Goal: Obtain resource: Download file/media

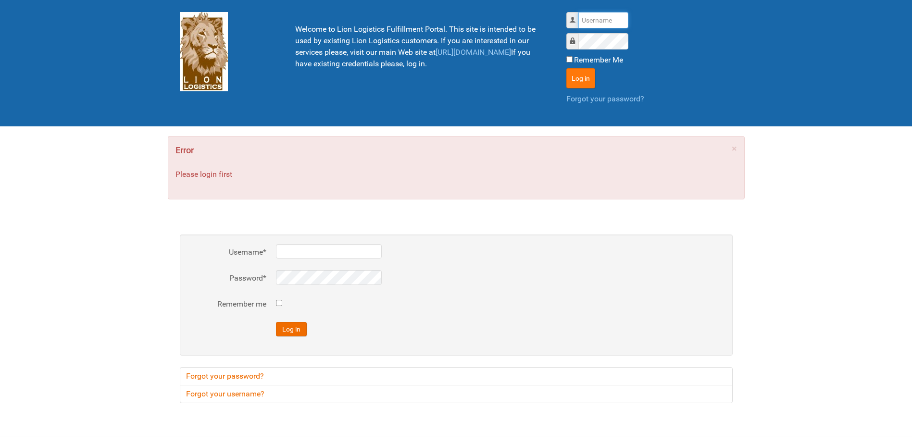
type input "Lion"
drag, startPoint x: 587, startPoint y: 80, endPoint x: 580, endPoint y: 77, distance: 7.6
click at [582, 77] on button "Log in" at bounding box center [581, 78] width 29 height 20
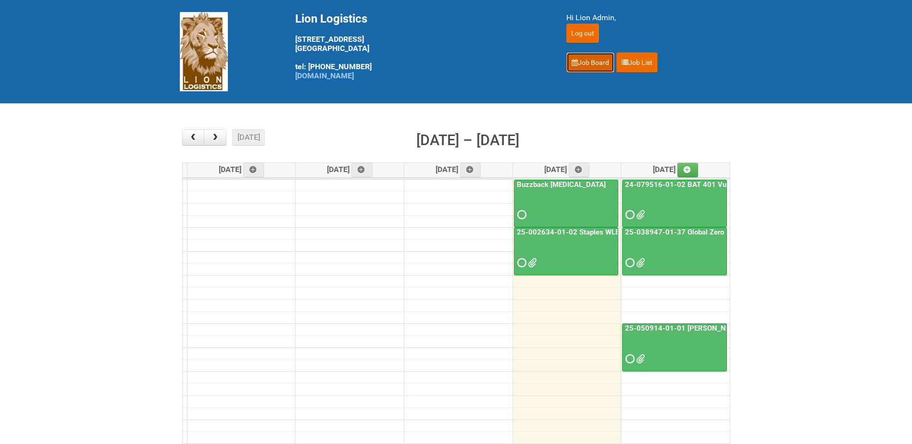
click at [597, 68] on link "Job Board" at bounding box center [591, 62] width 48 height 20
click at [654, 328] on link "25-050914-01-01 [PERSON_NAME] C&U" at bounding box center [692, 328] width 138 height 9
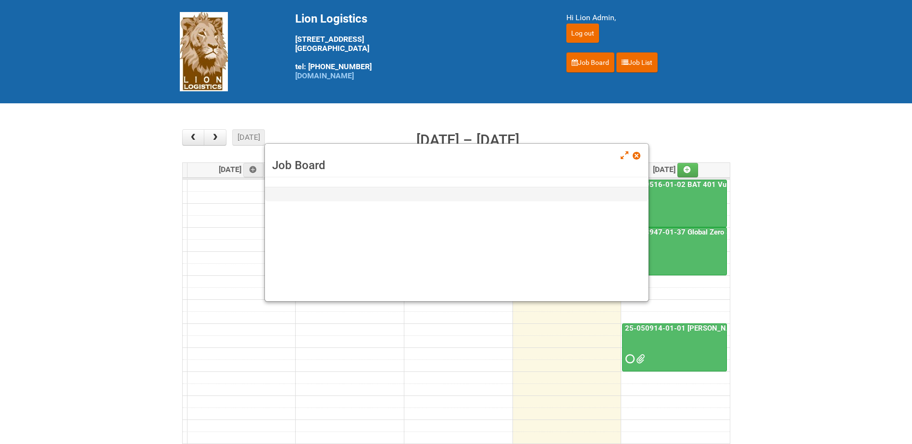
click at [654, 328] on link "25-050914-01-01 [PERSON_NAME] C&U" at bounding box center [692, 328] width 138 height 9
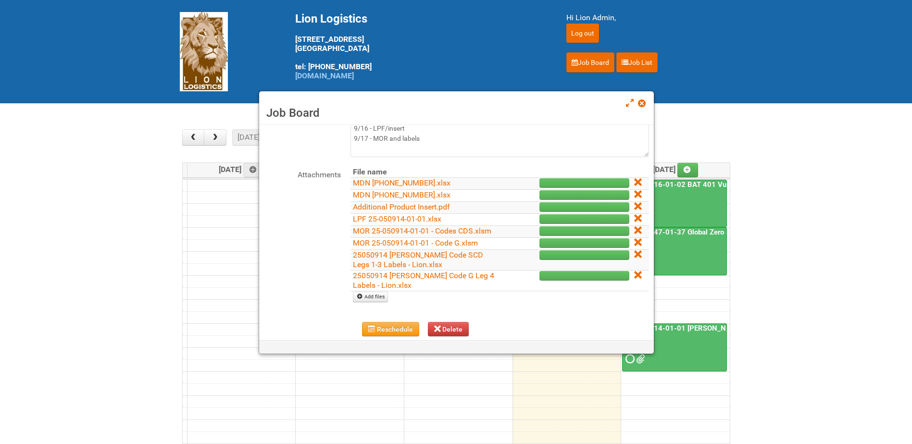
scroll to position [192, 0]
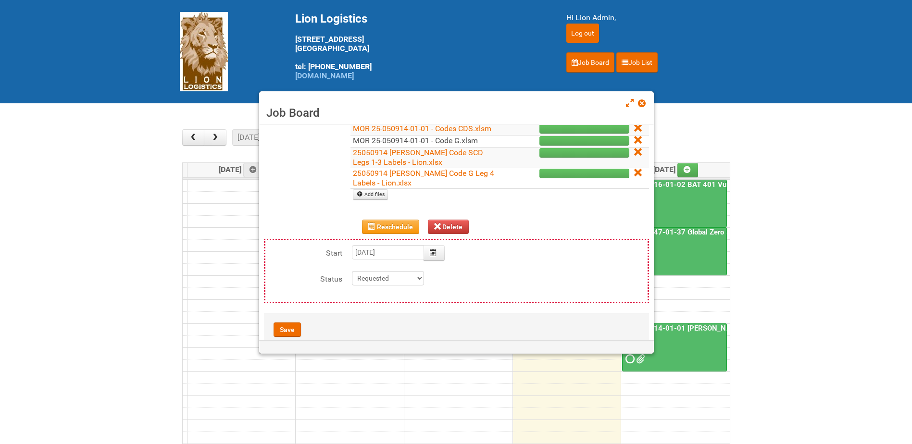
click at [400, 145] on link "MOR 25-050914-01-01 - Code G.xlsm" at bounding box center [415, 140] width 125 height 9
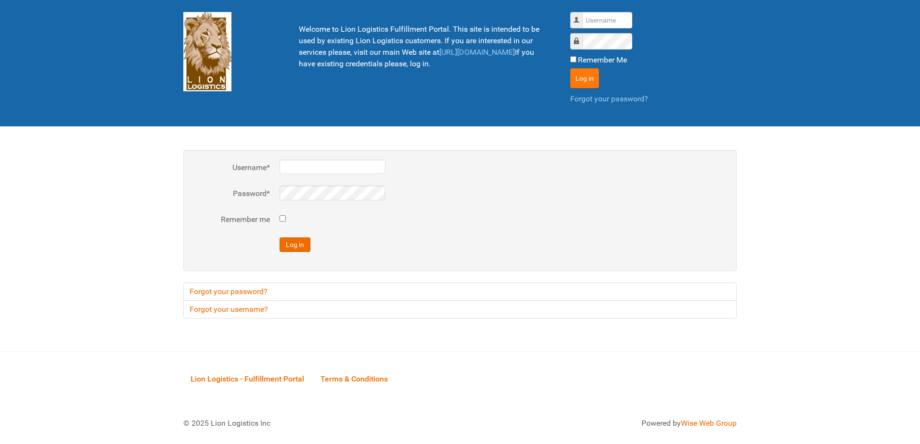
type input "Lion"
click at [585, 71] on button "Log in" at bounding box center [584, 78] width 29 height 20
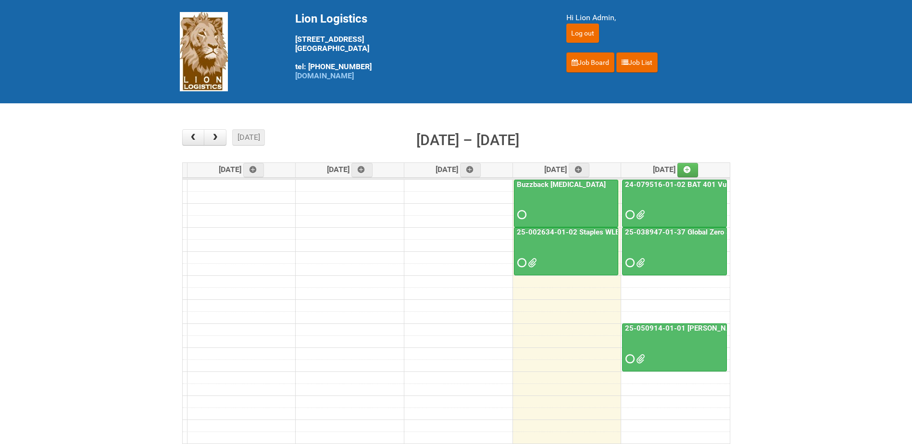
click at [669, 327] on link "25-050914-01-01 [PERSON_NAME] C&U" at bounding box center [692, 328] width 138 height 9
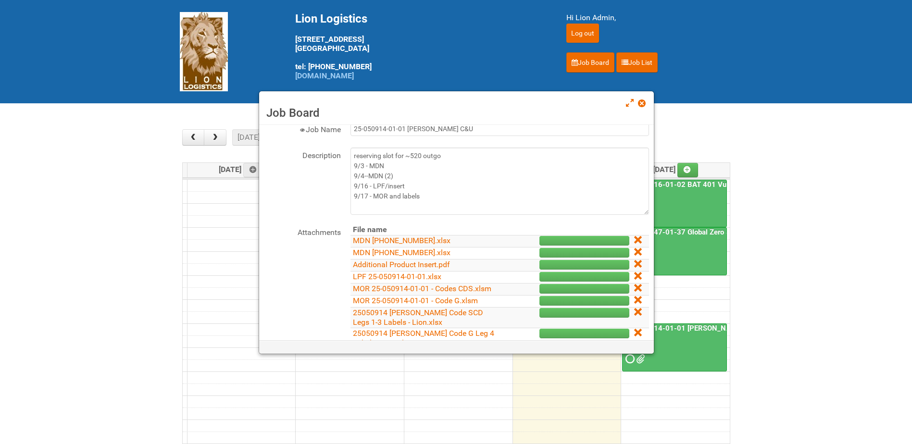
scroll to position [48, 0]
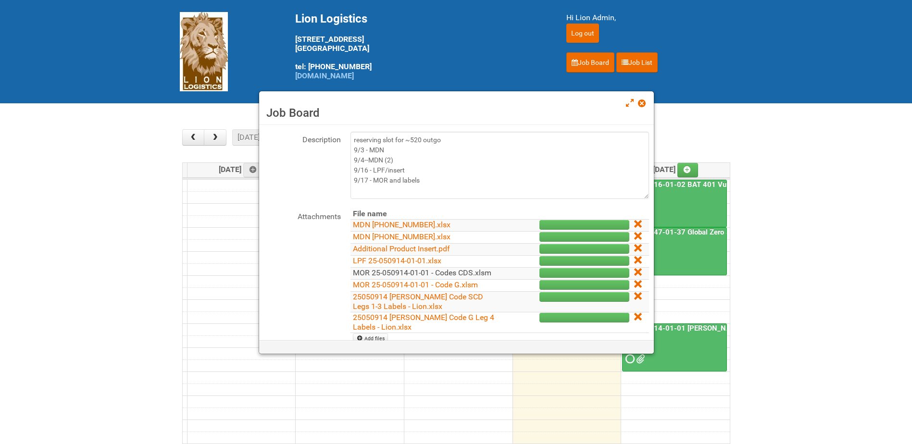
click at [406, 273] on link "MOR 25-050914-01-01 - Codes CDS.xlsm" at bounding box center [422, 272] width 139 height 9
click at [642, 109] on link at bounding box center [642, 105] width 9 height 12
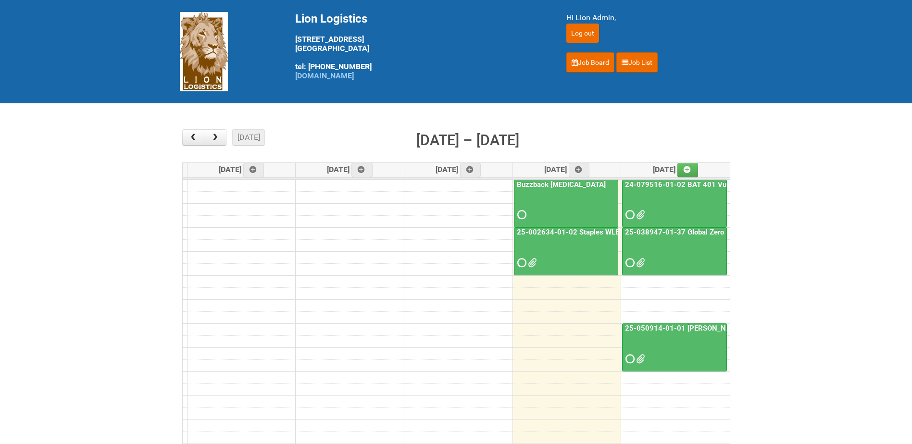
click at [646, 229] on link "25-038947-01-37 Global Zero Sugar Tea Test" at bounding box center [699, 232] width 153 height 9
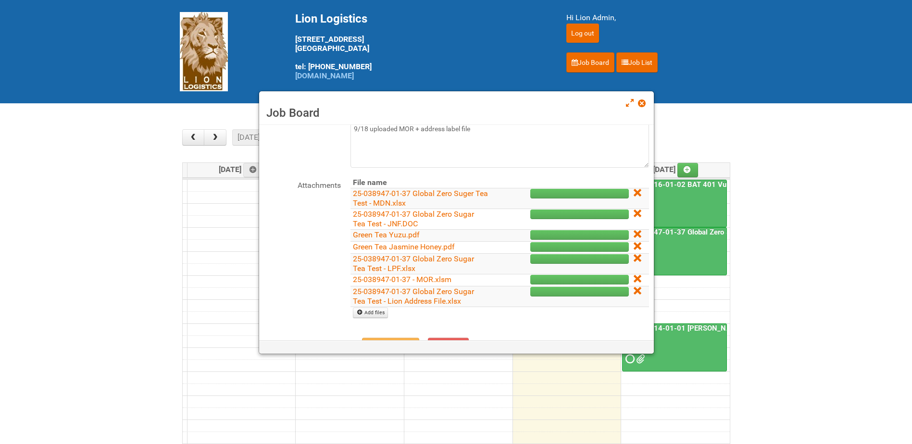
scroll to position [96, 0]
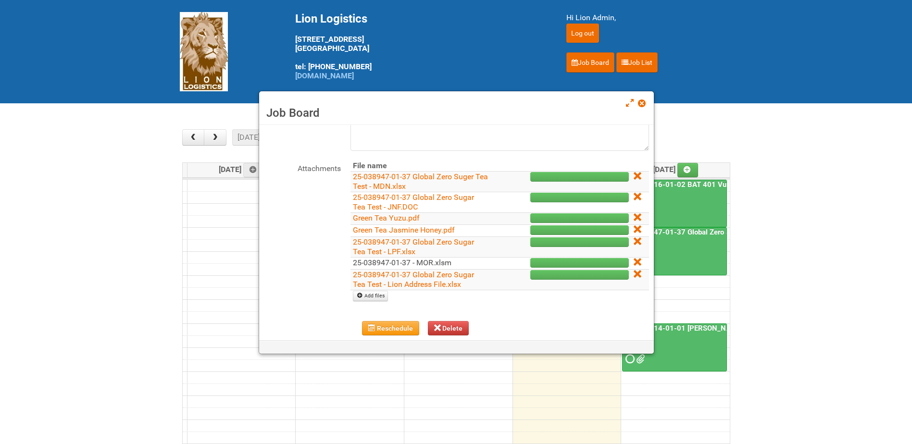
click at [438, 262] on link "25-038947-01-37 - MOR.xlsm" at bounding box center [402, 262] width 99 height 9
click at [641, 104] on span at bounding box center [641, 103] width 7 height 7
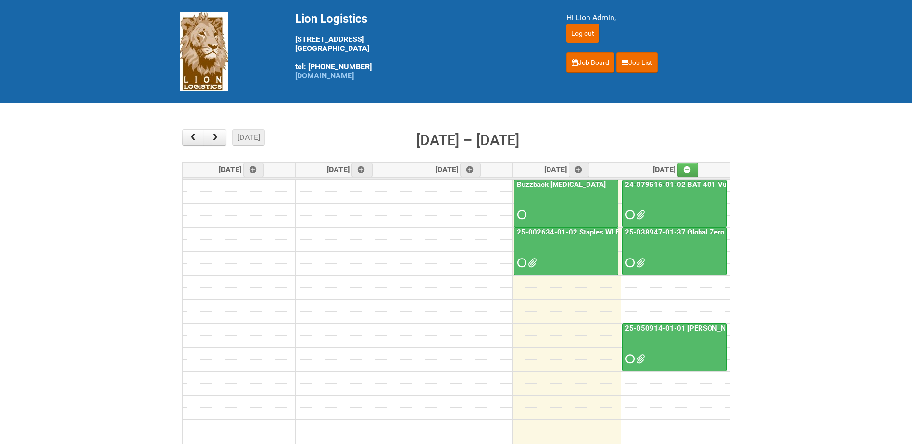
click at [657, 325] on link "25-050914-01-01 [PERSON_NAME] C&U" at bounding box center [692, 328] width 138 height 9
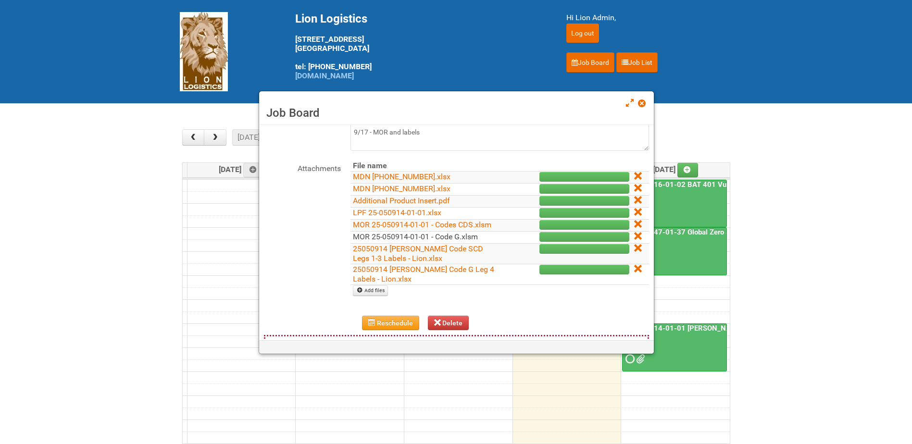
click at [398, 241] on link "MOR 25-050914-01-01 - Code G.xlsm" at bounding box center [415, 236] width 125 height 9
click at [395, 227] on link "MOR 25-050914-01-01 - Codes CDS.xlsm" at bounding box center [422, 224] width 139 height 9
click at [433, 241] on link "MOR 25-050914-01-01 - Code G.xlsm" at bounding box center [415, 236] width 125 height 9
